Goal: Transaction & Acquisition: Download file/media

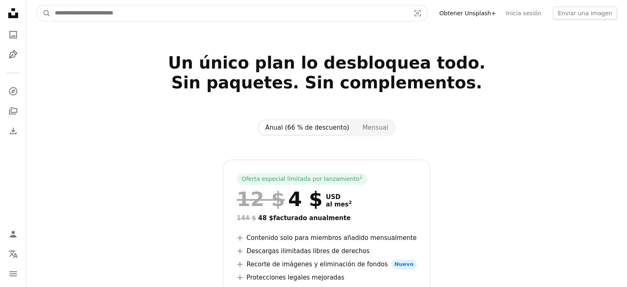
click at [328, 6] on input "Encuentra imágenes en todo el sitio" at bounding box center [229, 13] width 357 height 16
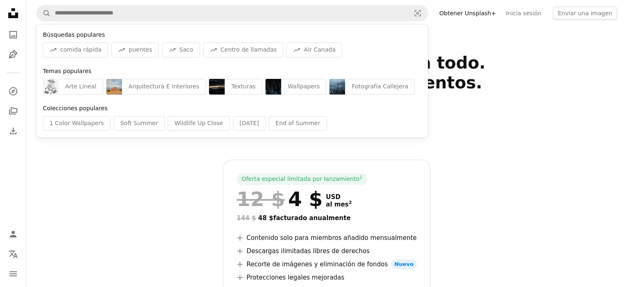
click at [7, 11] on icon "Unsplash logo Página de inicio de Unsplash" at bounding box center [13, 13] width 16 height 16
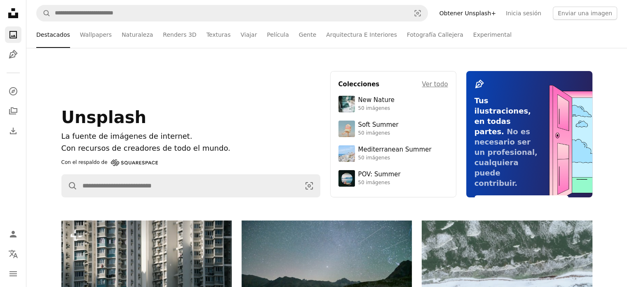
click at [8, 13] on icon at bounding box center [13, 13] width 10 height 10
click at [7, 39] on link "A photo" at bounding box center [13, 34] width 16 height 16
click at [15, 65] on div "Unsplash logo Página de inicio de Unsplash A photo Pen Tool A compass A stack o…" at bounding box center [13, 72] width 16 height 134
click at [15, 43] on div "Unsplash logo Página de inicio de Unsplash A photo Pen Tool" at bounding box center [13, 34] width 16 height 58
click at [13, 33] on icon "A photo" at bounding box center [13, 35] width 10 height 10
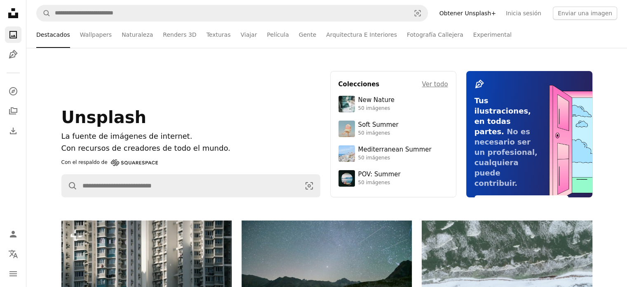
click at [200, 22] on nav "A magnifying glass Visual search Obtener Unsplash+ Inicia sesión Enviar una ima…" at bounding box center [326, 13] width 601 height 26
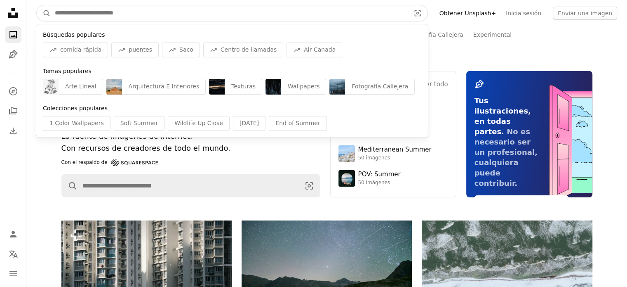
click at [205, 16] on input "Encuentra imágenes en todo el sitio" at bounding box center [229, 13] width 357 height 16
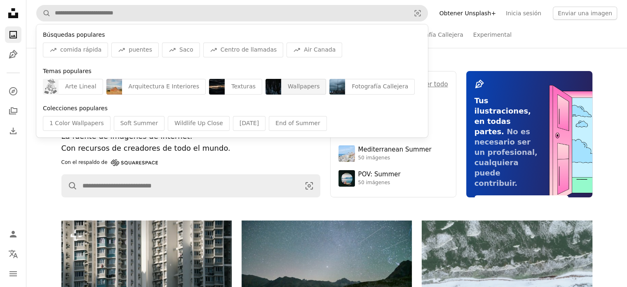
click at [295, 85] on div "Wallpapers" at bounding box center [303, 87] width 45 height 16
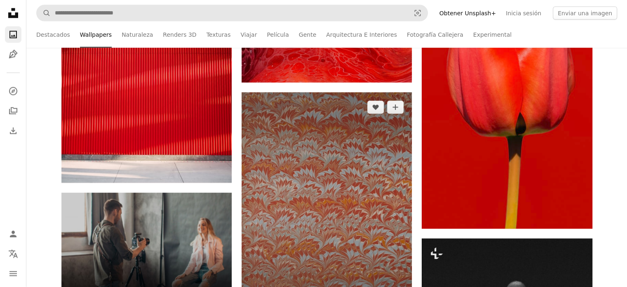
scroll to position [1938, 0]
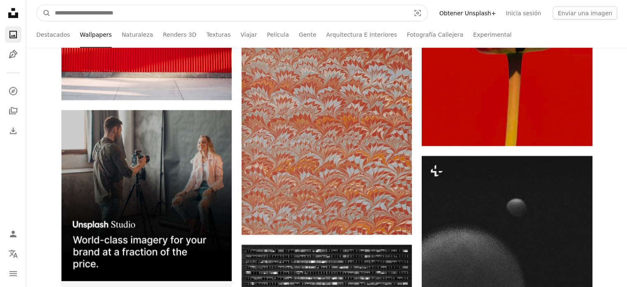
click at [96, 18] on input "Encuentra imágenes en todo el sitio" at bounding box center [229, 13] width 357 height 16
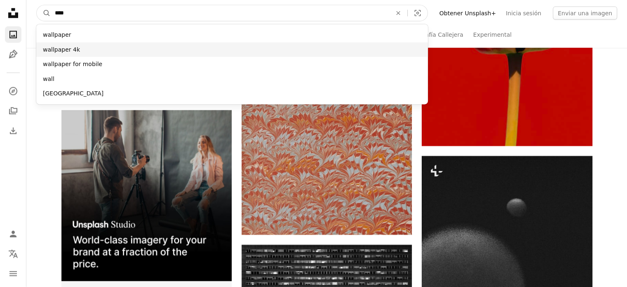
type input "****"
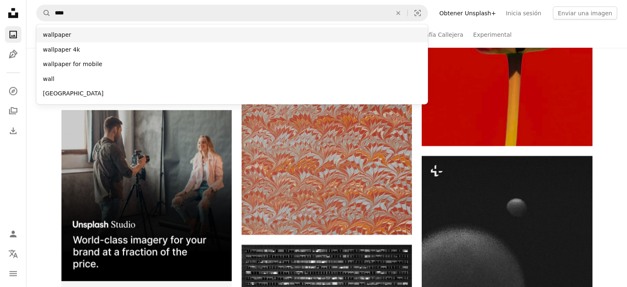
click at [122, 36] on div "wallpaper" at bounding box center [232, 35] width 392 height 15
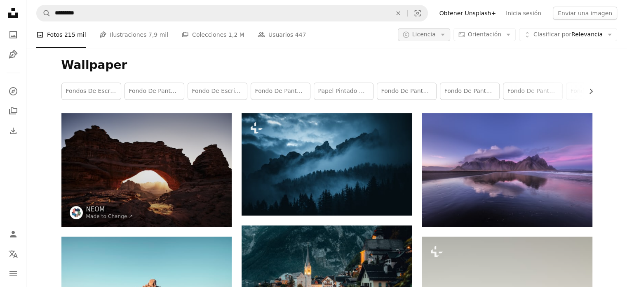
click at [447, 35] on icon "Arrow down" at bounding box center [442, 34] width 7 height 7
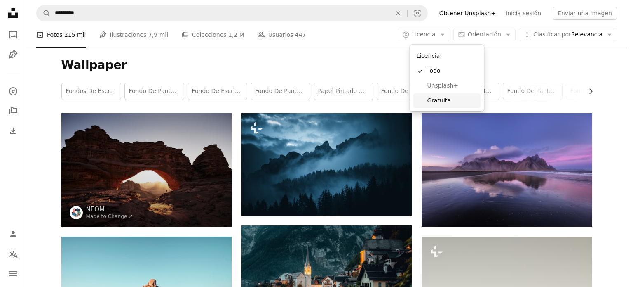
click at [431, 94] on link "Gratuita" at bounding box center [447, 100] width 68 height 15
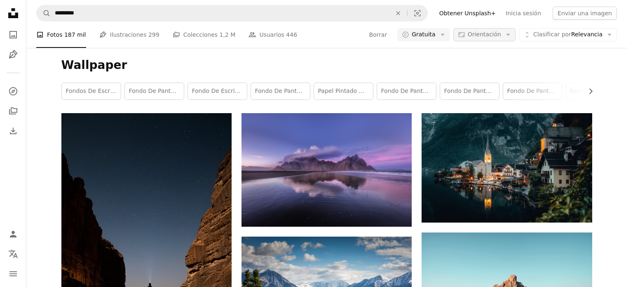
click at [499, 34] on span "Orientación" at bounding box center [484, 34] width 33 height 7
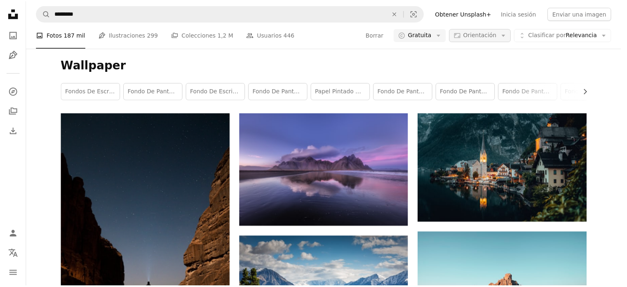
scroll to position [4042, 0]
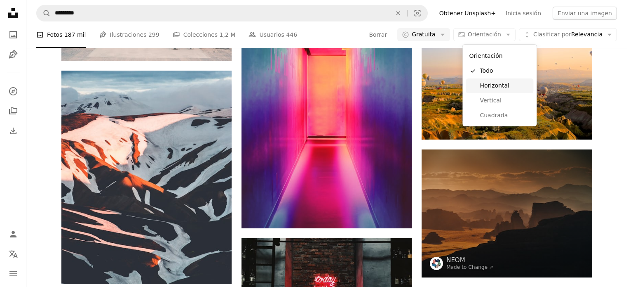
click at [488, 87] on span "Horizontal" at bounding box center [505, 86] width 50 height 8
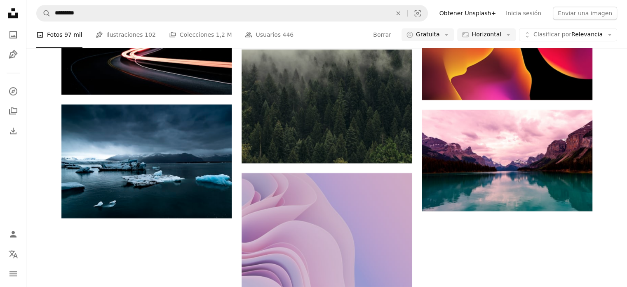
scroll to position [2846, 0]
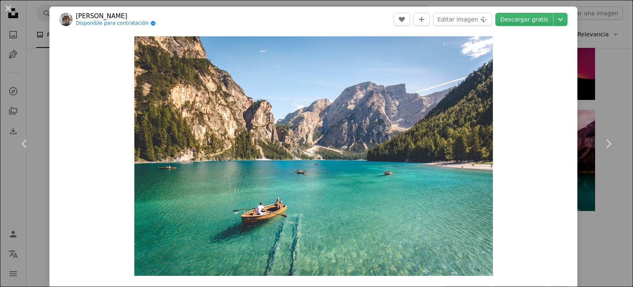
click at [577, 57] on div "An X shape Chevron left Chevron right [PERSON_NAME] Disponible para contratació…" at bounding box center [316, 143] width 633 height 287
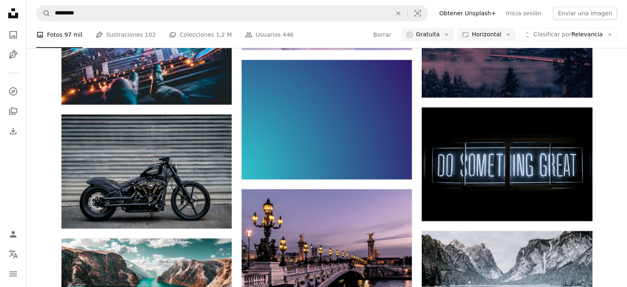
scroll to position [5279, 0]
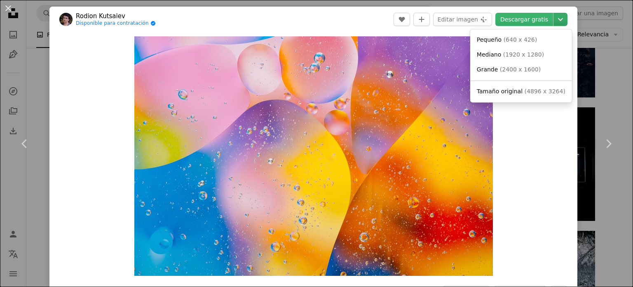
click at [558, 19] on icon "Chevron down" at bounding box center [560, 19] width 13 height 10
click at [503, 90] on span "Tamaño original" at bounding box center [500, 91] width 46 height 7
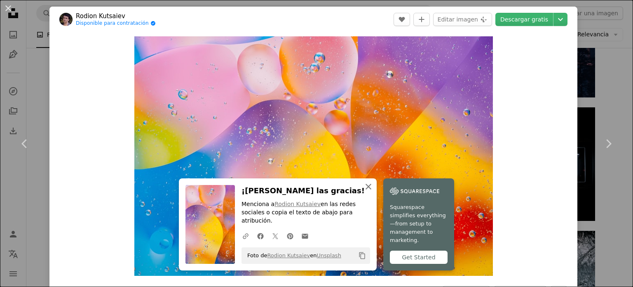
click at [366, 189] on icon "button" at bounding box center [369, 187] width 6 height 6
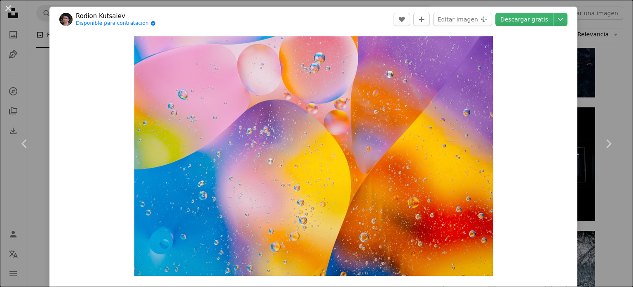
click at [577, 52] on div "An X shape Chevron left Chevron right Rodion Kutsaiev Disponible para contratac…" at bounding box center [316, 143] width 633 height 287
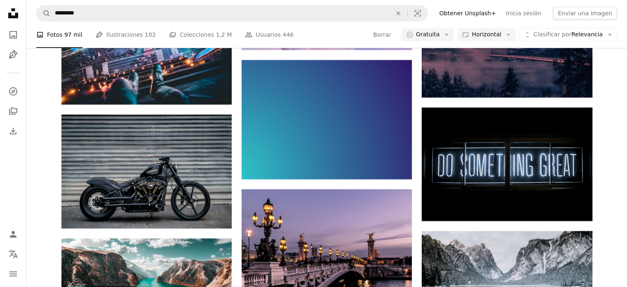
scroll to position [18353, 0]
